Goal: Task Accomplishment & Management: Use online tool/utility

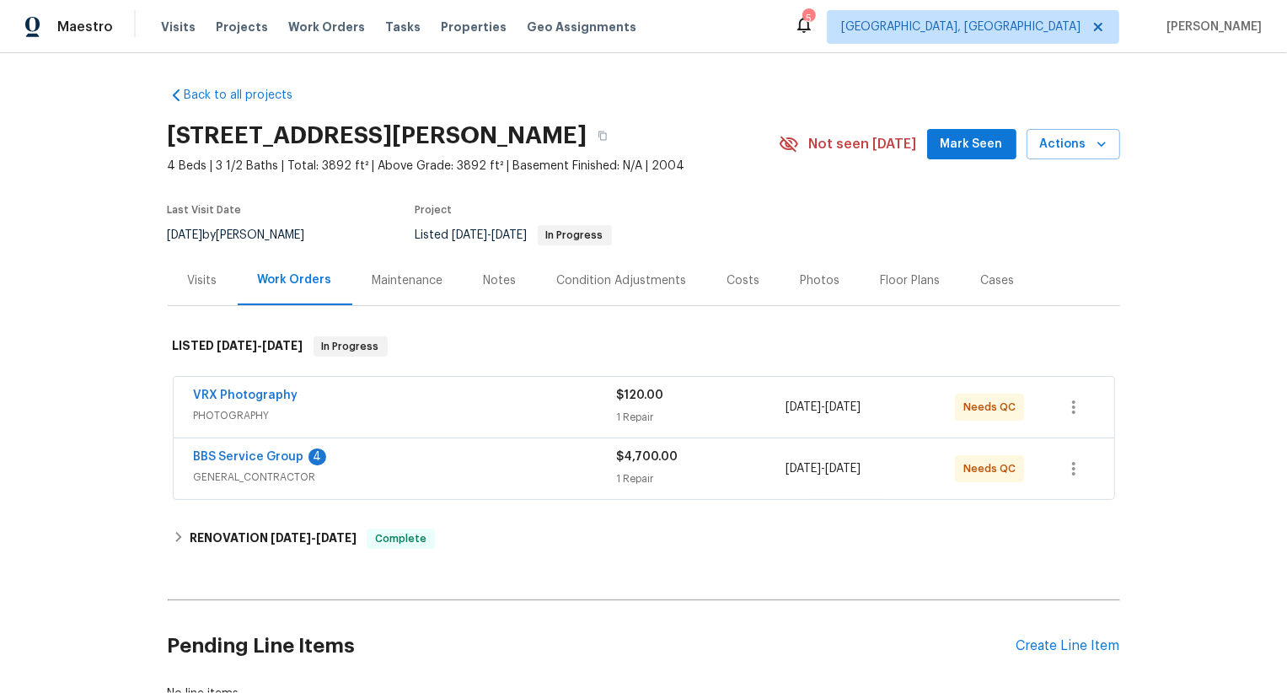
click at [539, 415] on span "PHOTOGRAPHY" at bounding box center [405, 415] width 423 height 17
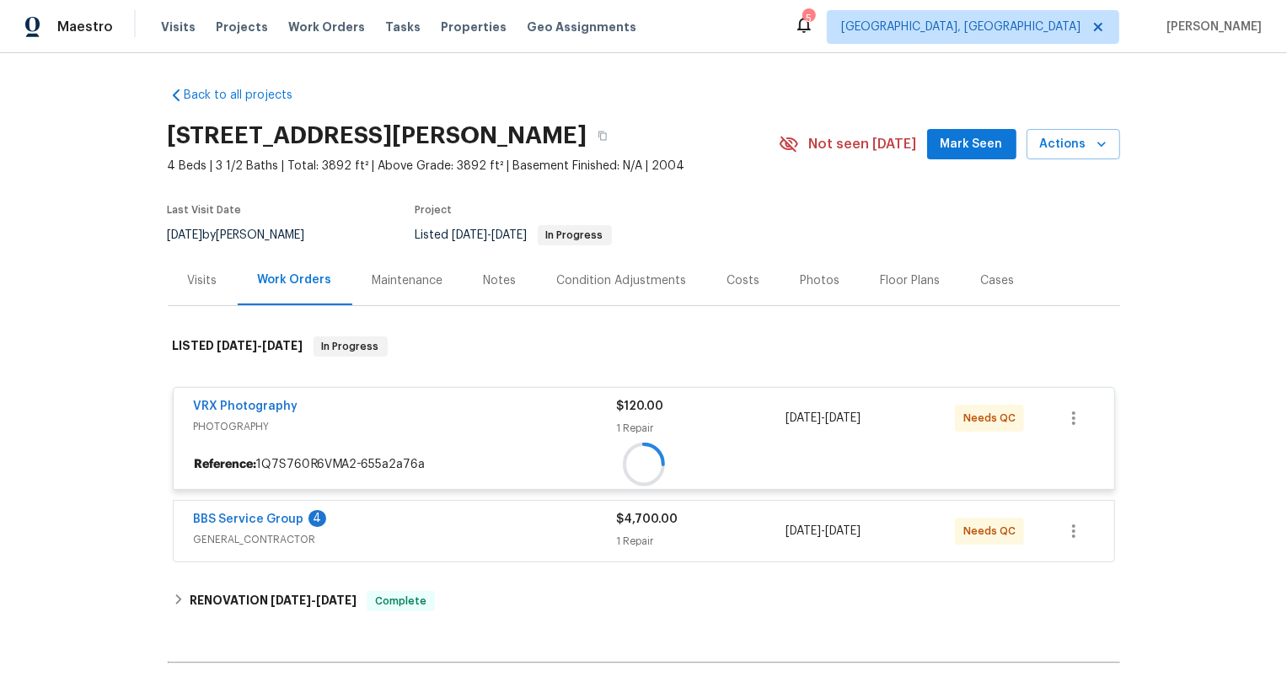
scroll to position [36, 0]
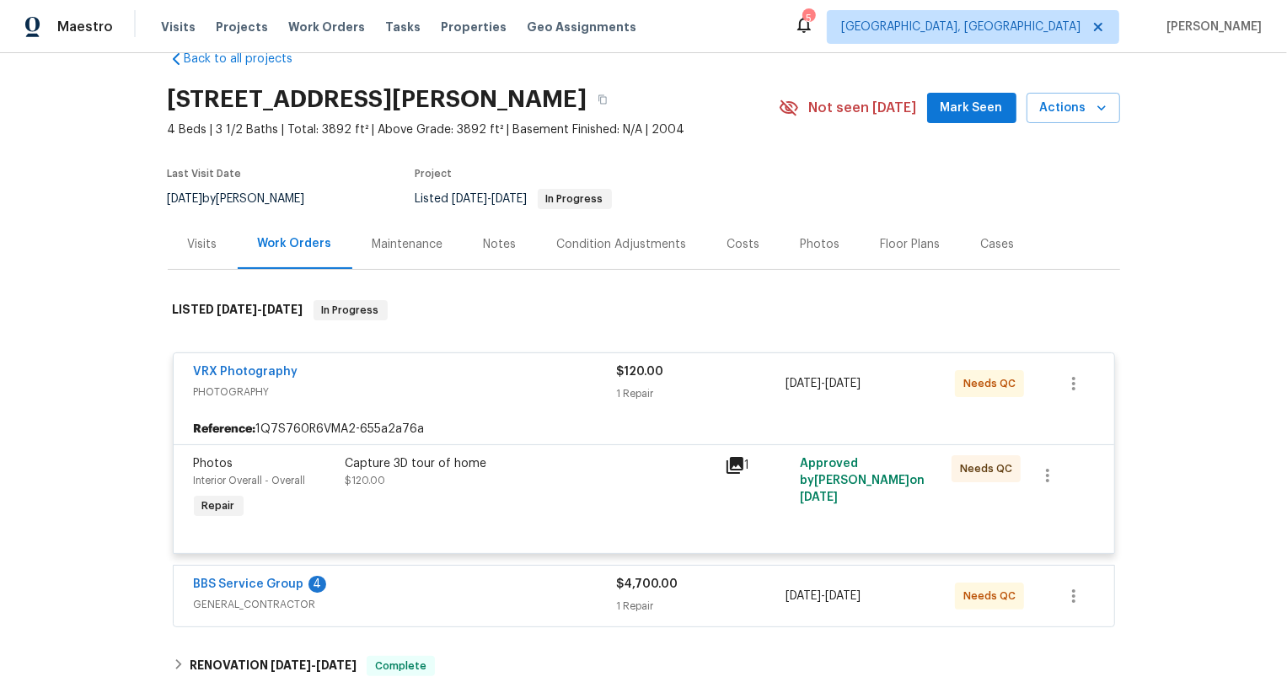
click at [623, 485] on div "Capture 3D tour of home $120.00" at bounding box center [529, 472] width 369 height 34
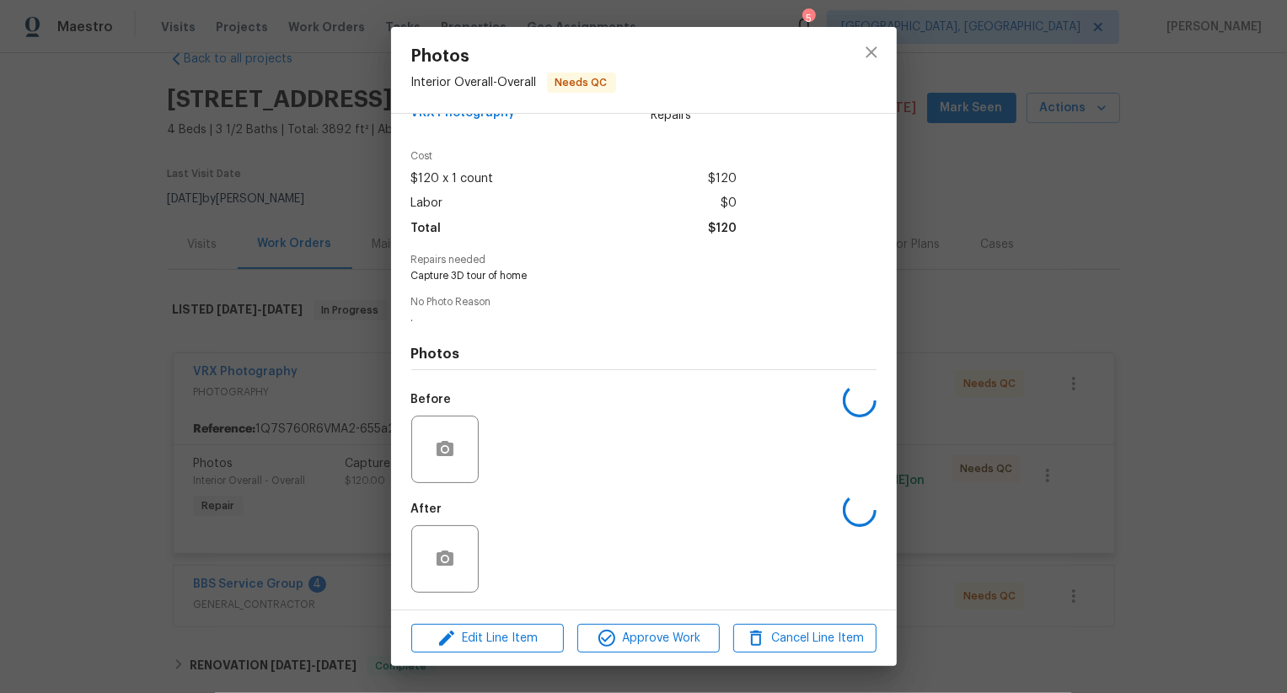
scroll to position [43, 0]
click at [642, 623] on button "Approve Work" at bounding box center [648, 637] width 142 height 29
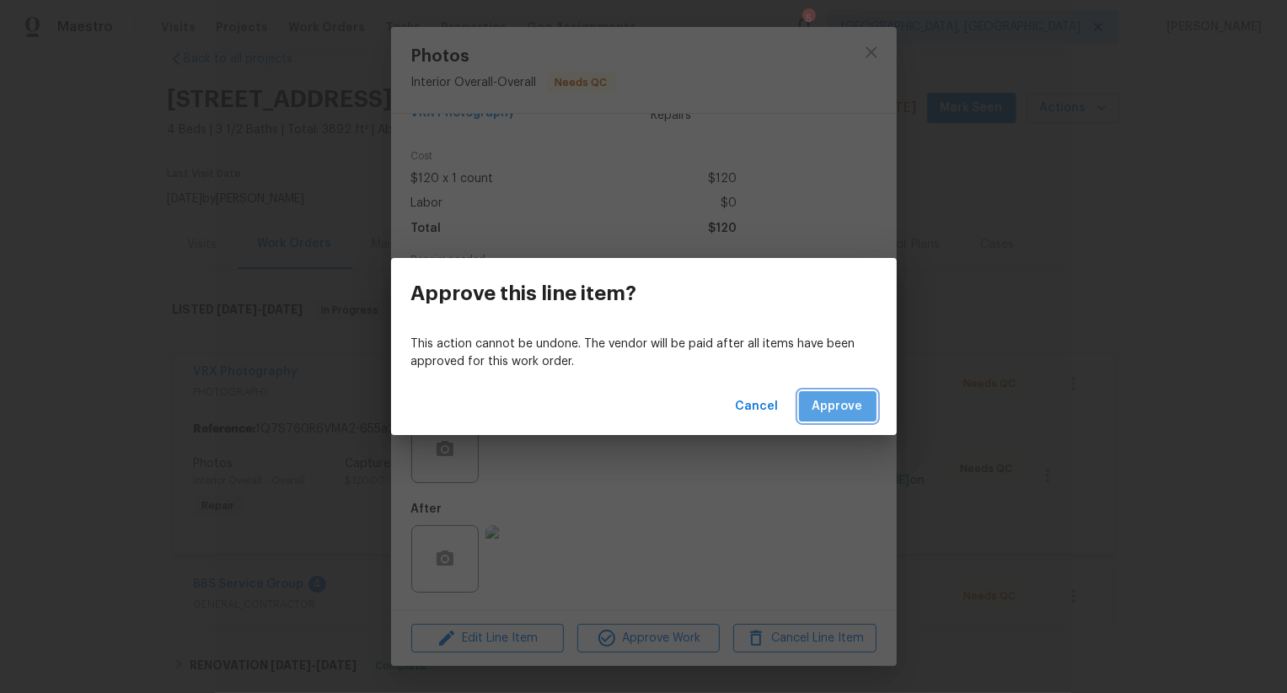
click at [855, 393] on button "Approve" at bounding box center [838, 406] width 78 height 31
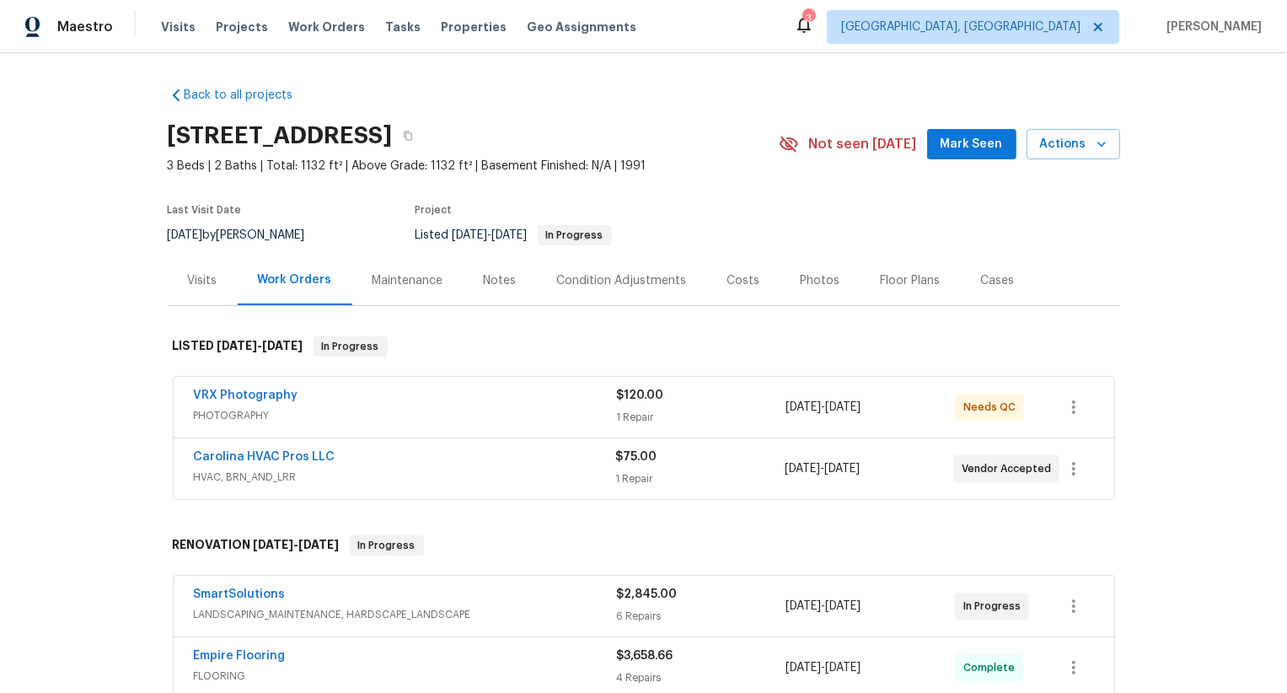
click at [541, 415] on span "PHOTOGRAPHY" at bounding box center [405, 415] width 423 height 17
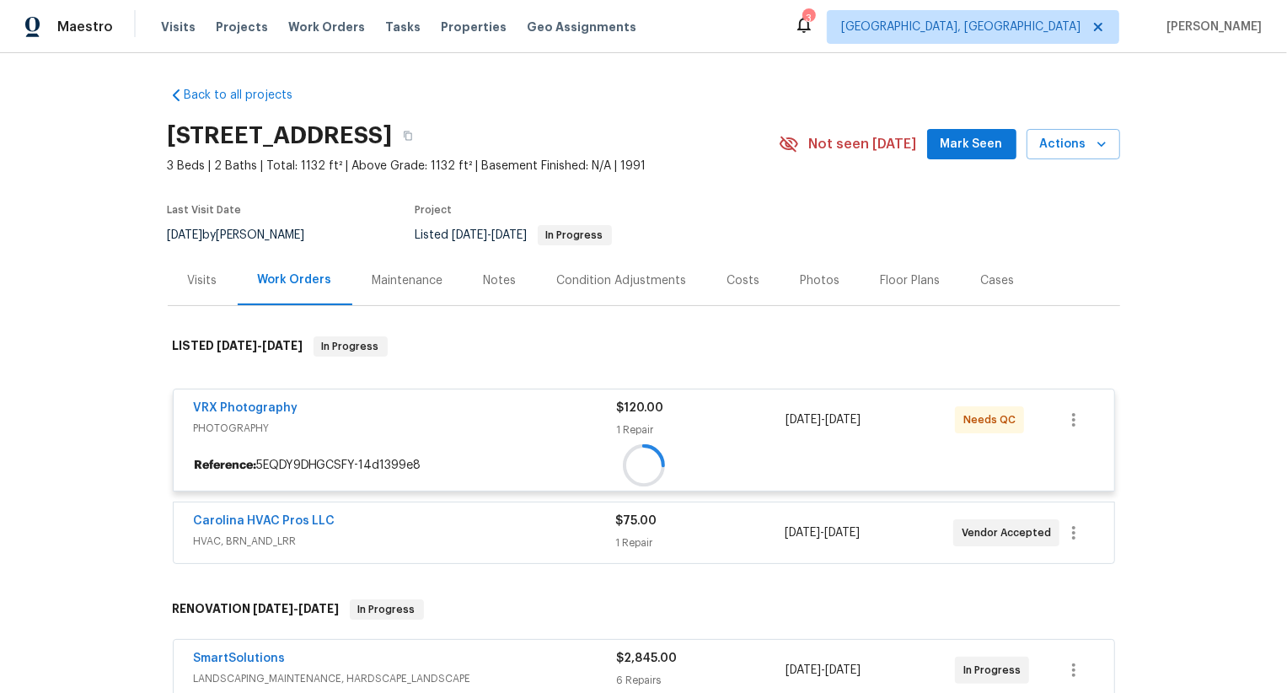
scroll to position [37, 0]
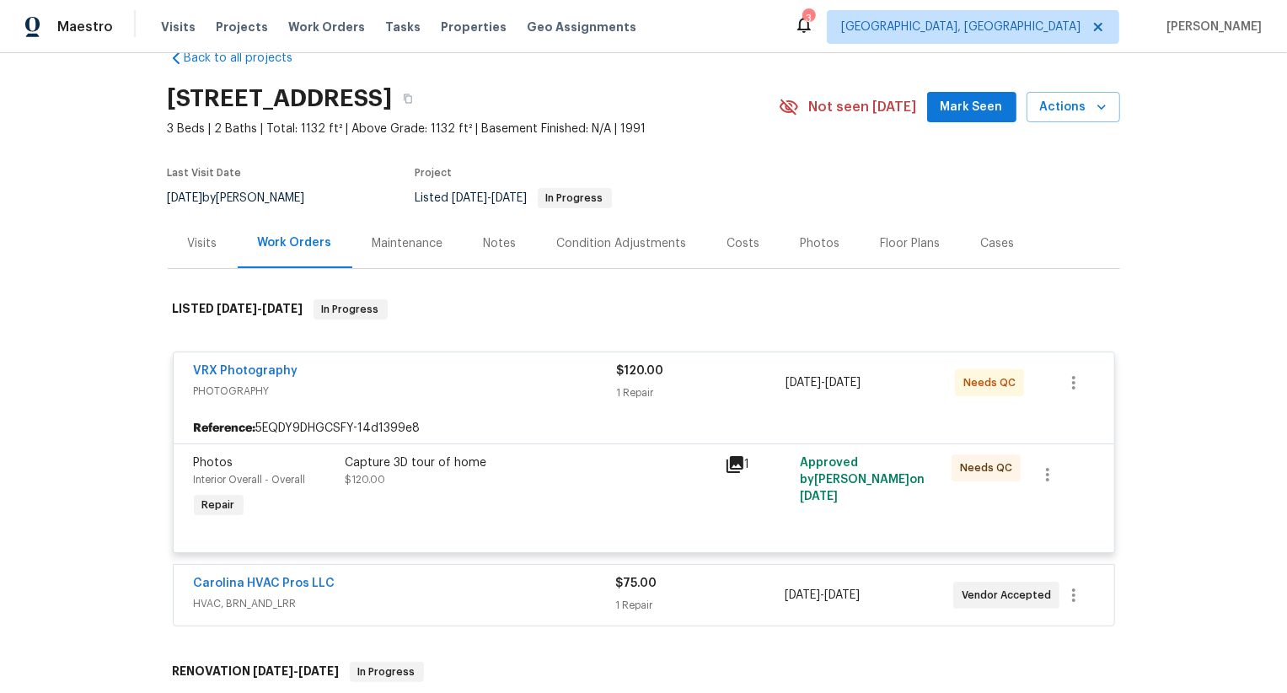
click at [629, 484] on div "Capture 3D tour of home $120.00" at bounding box center [529, 471] width 369 height 34
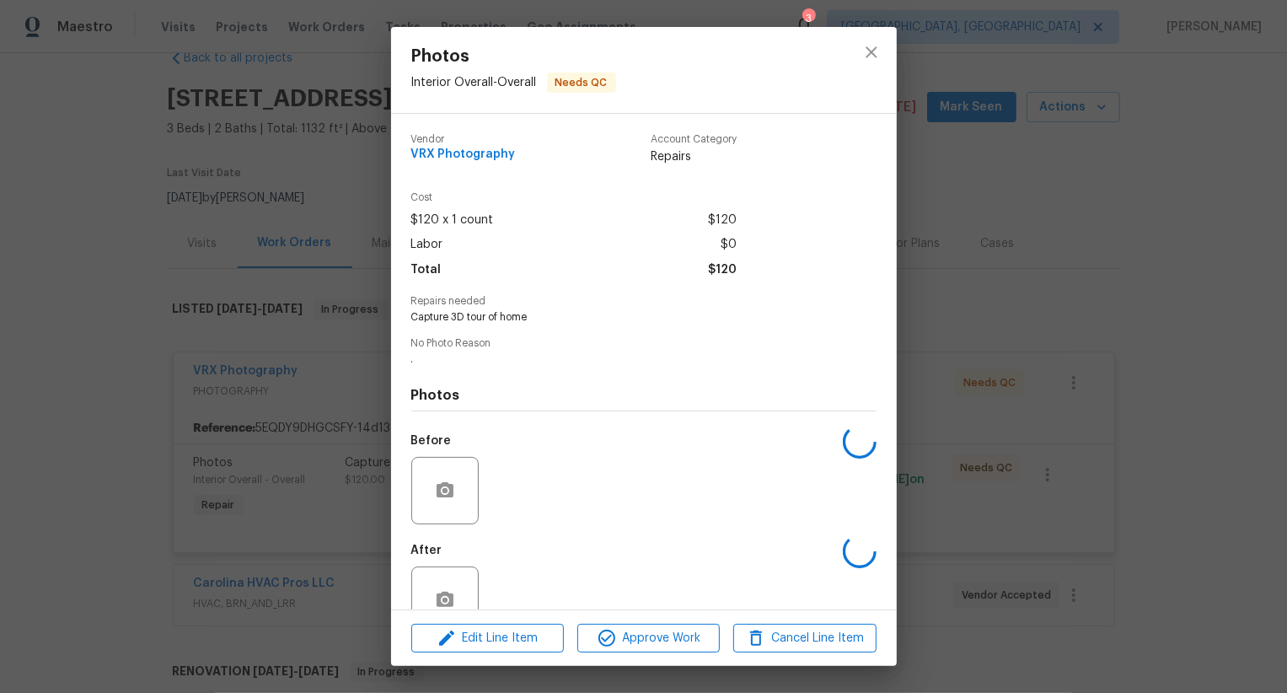
scroll to position [43, 0]
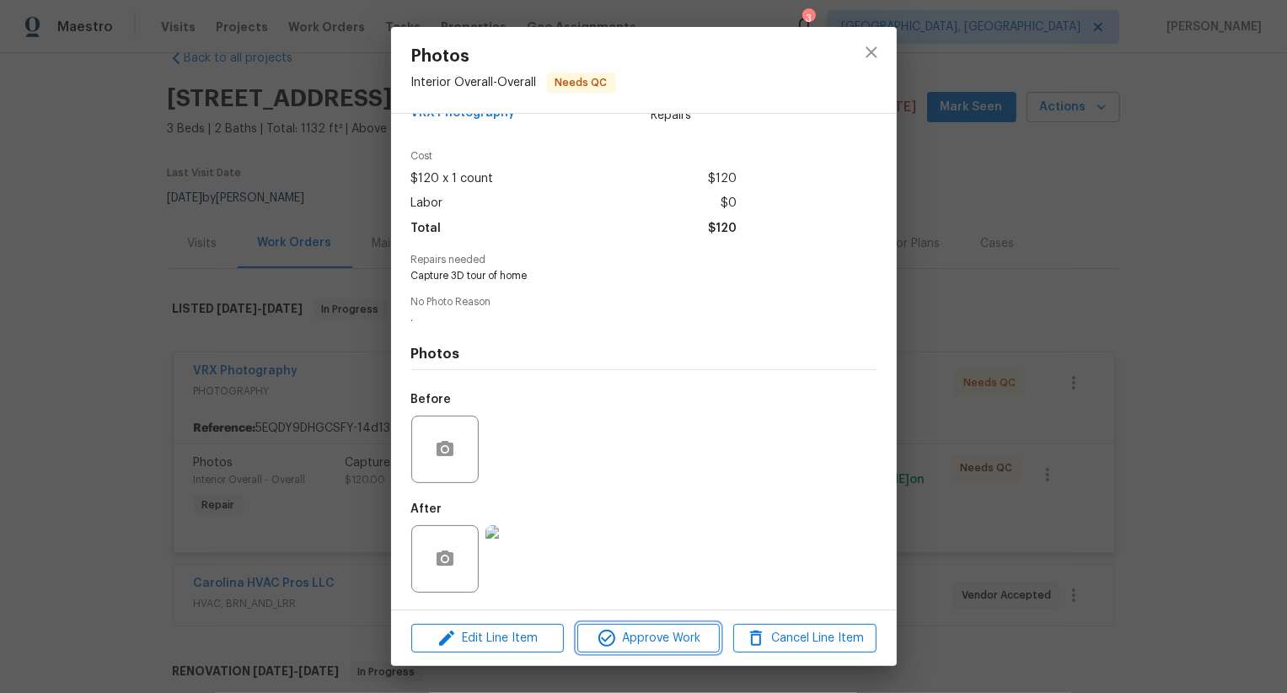
click at [655, 644] on span "Approve Work" at bounding box center [648, 638] width 132 height 21
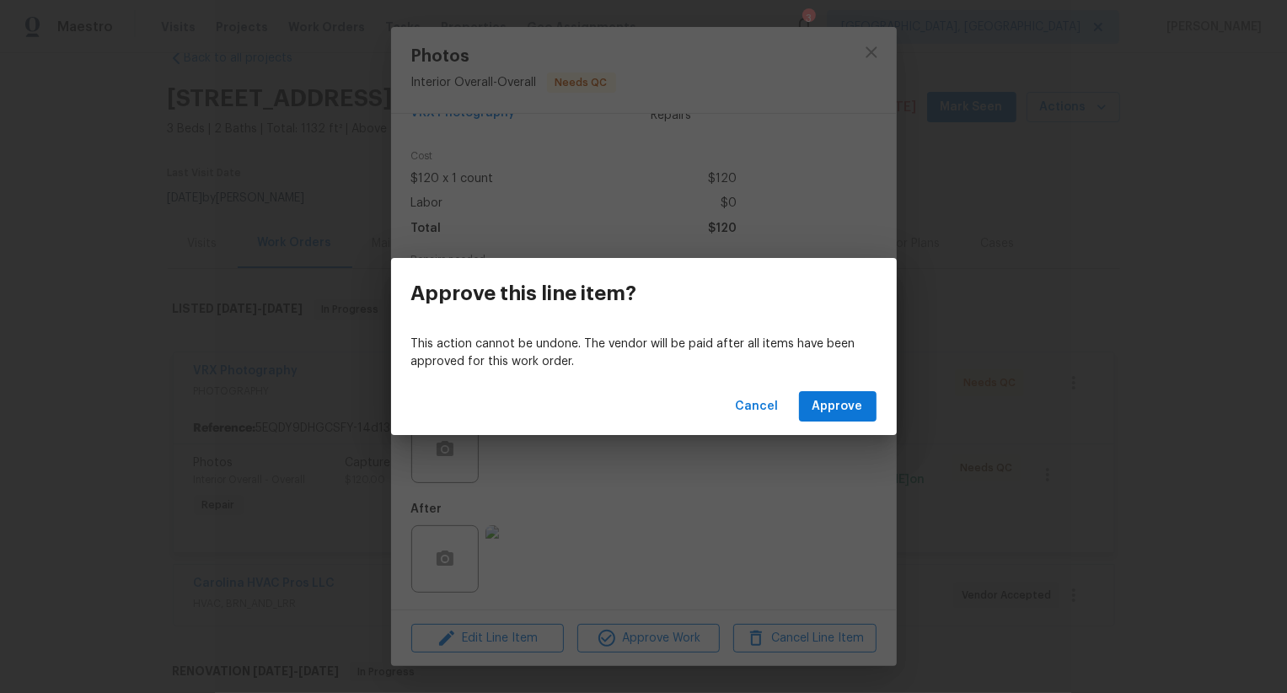
click at [821, 423] on div "Cancel Approve" at bounding box center [644, 406] width 506 height 58
click at [828, 413] on span "Approve" at bounding box center [837, 406] width 51 height 21
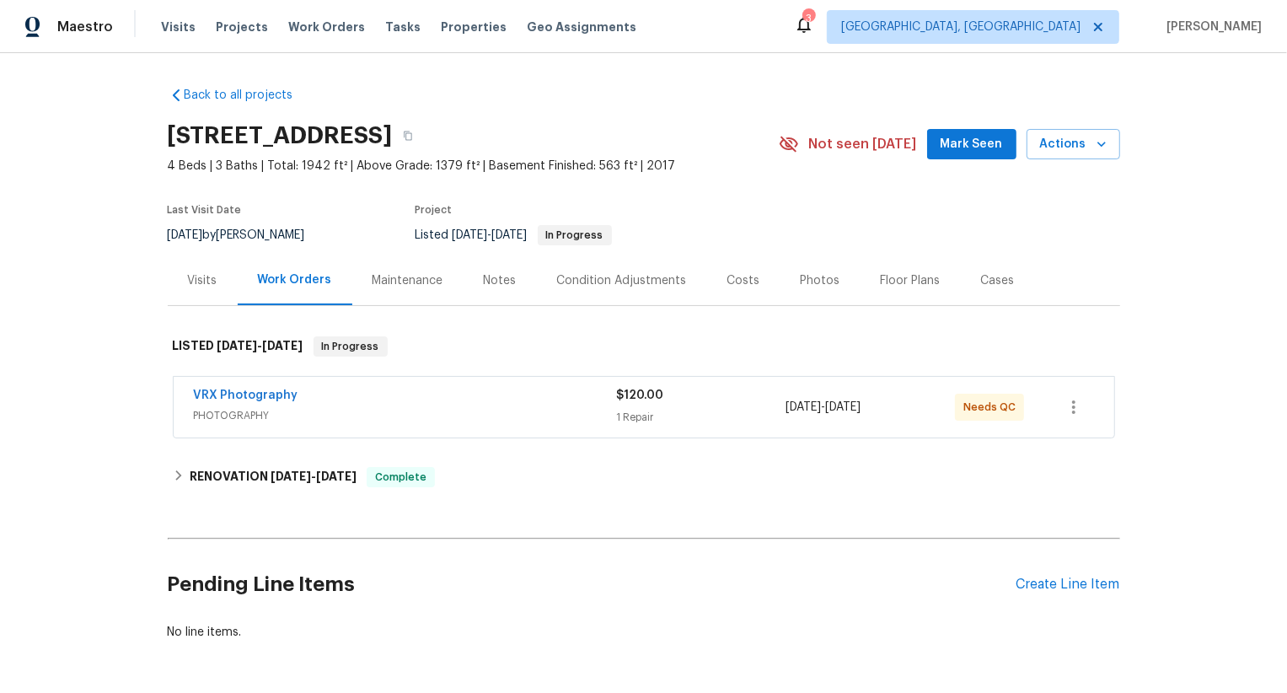
click at [595, 401] on div "VRX Photography" at bounding box center [405, 397] width 423 height 20
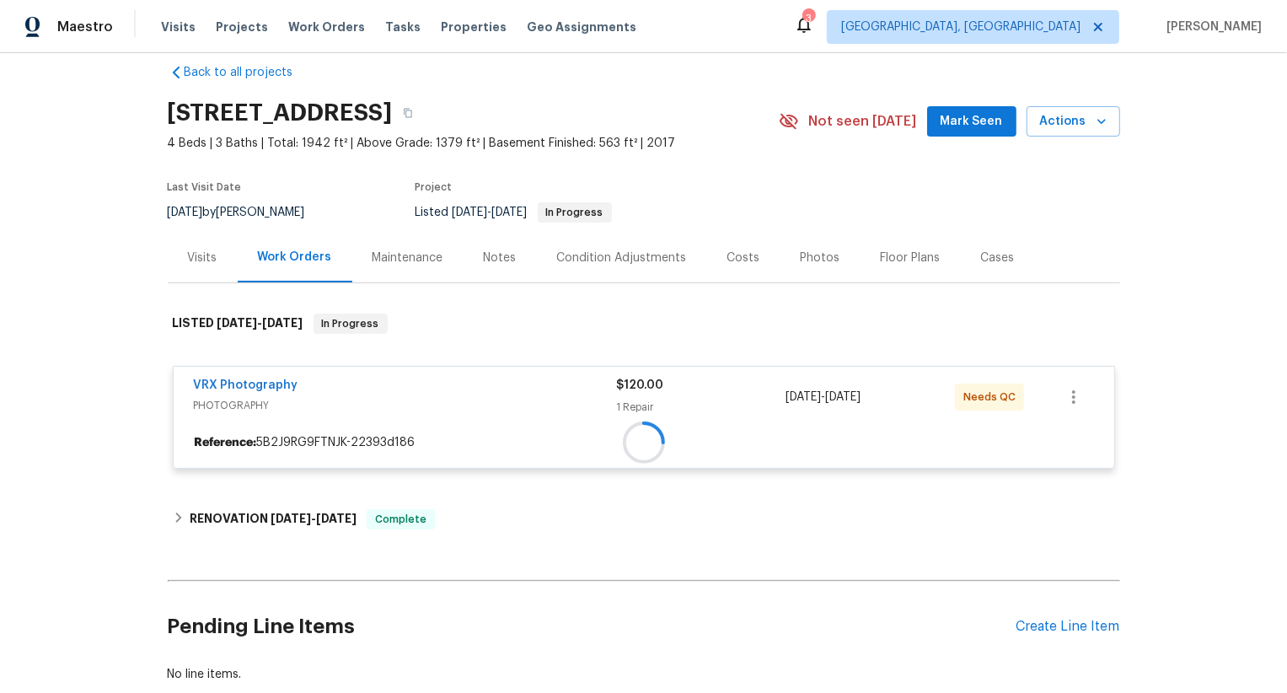
scroll to position [41, 0]
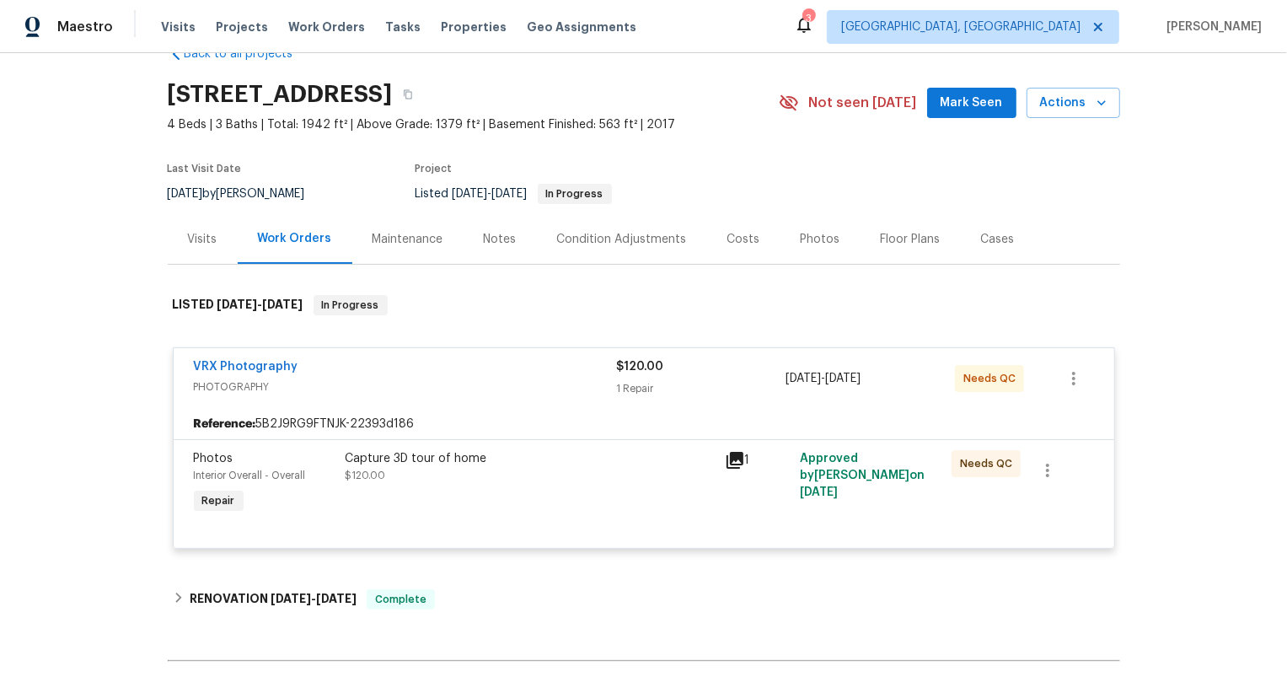
click at [629, 474] on div "Capture 3D tour of home $120.00" at bounding box center [529, 467] width 369 height 34
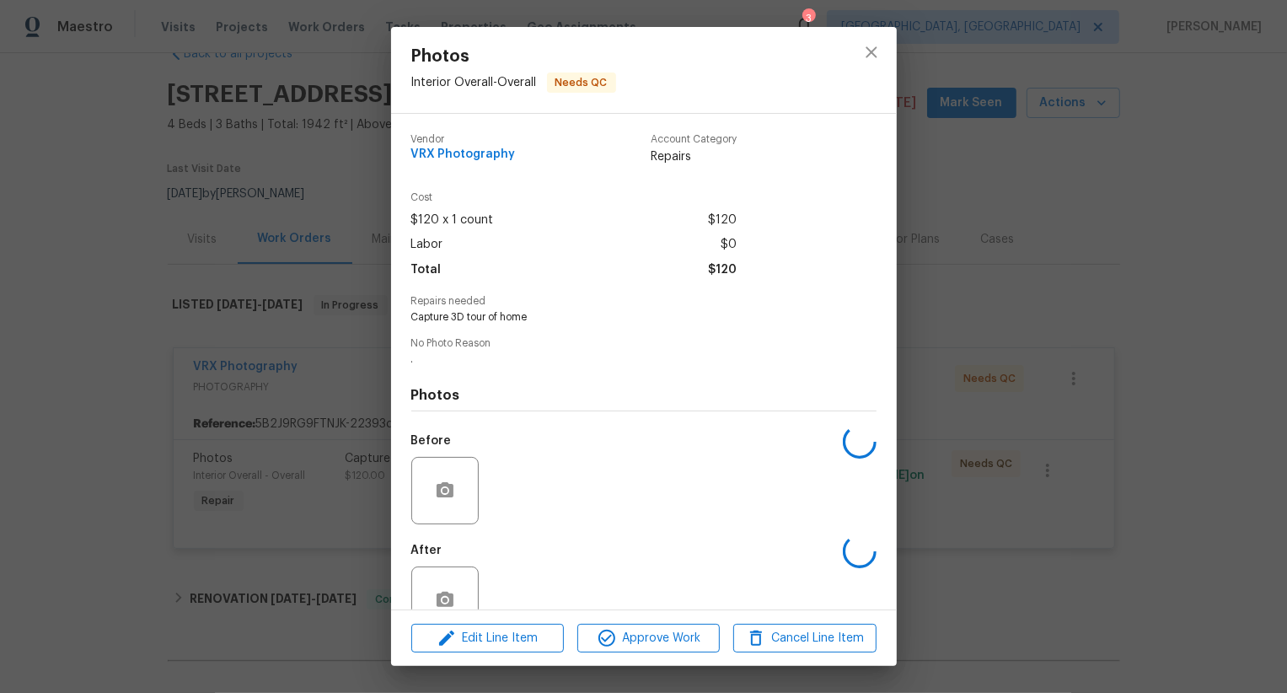
scroll to position [43, 0]
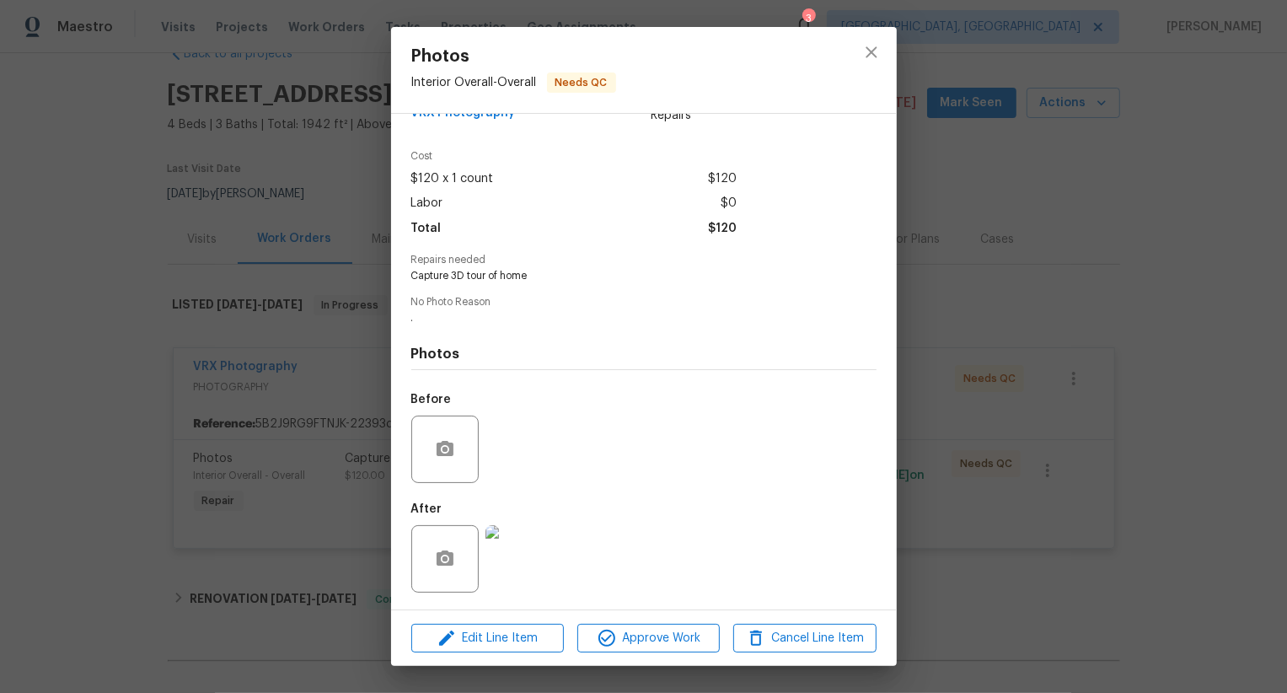
click at [634, 663] on div "Edit Line Item Approve Work Cancel Line Item" at bounding box center [644, 638] width 506 height 56
click at [643, 645] on span "Approve Work" at bounding box center [648, 638] width 132 height 21
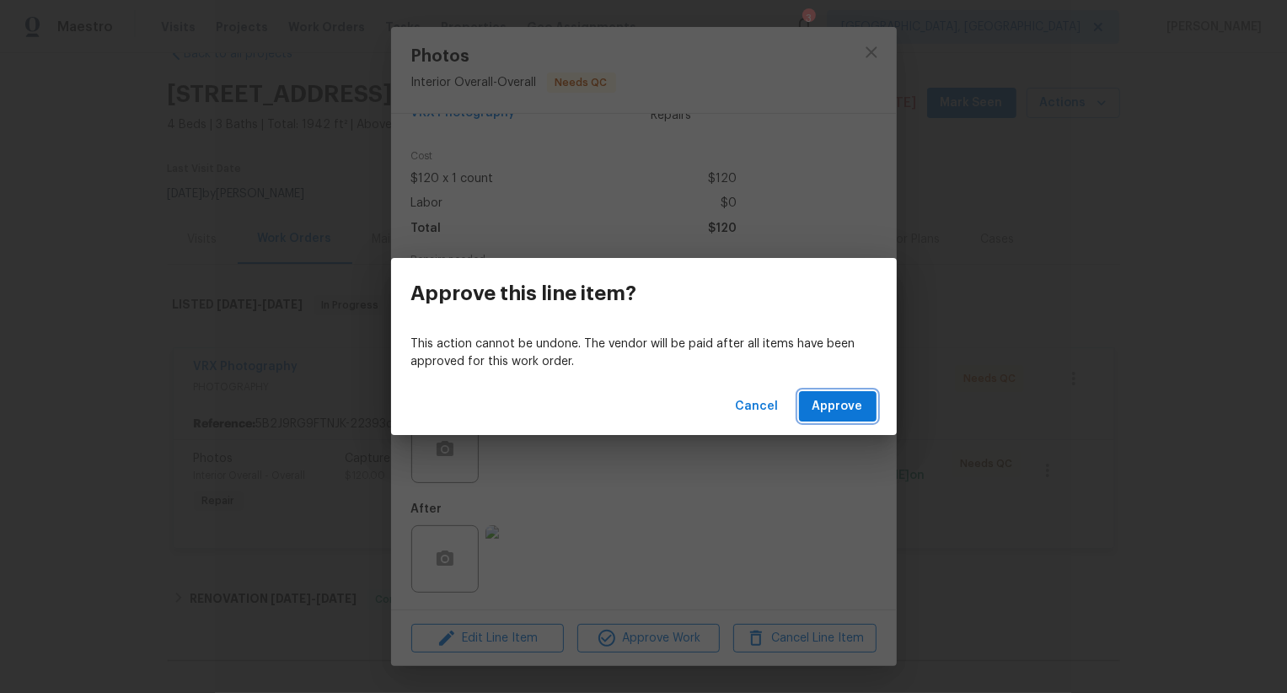
click at [848, 400] on span "Approve" at bounding box center [837, 406] width 51 height 21
